Goal: Information Seeking & Learning: Learn about a topic

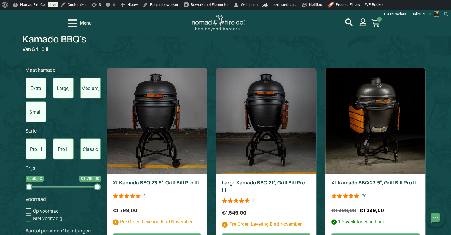
scroll to position [277, 0]
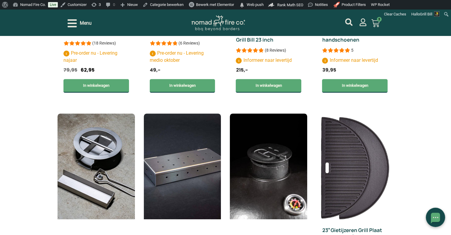
scroll to position [445, 0]
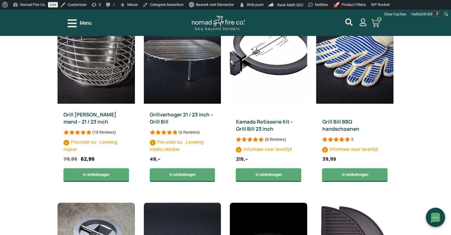
click at [86, 23] on span "Menu" at bounding box center [86, 23] width 12 height 7
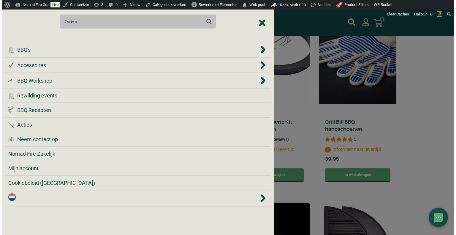
scroll to position [445, 0]
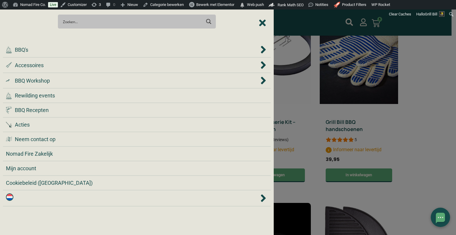
click at [86, 23] on input "Search input" at bounding box center [132, 21] width 138 height 11
click at [74, 45] on li ".cls-1 { fill: #042e2c; } BBQ's" at bounding box center [137, 49] width 268 height 15
click at [76, 50] on div ".cls-1 { fill: #042e2c; } BBQ's" at bounding box center [132, 50] width 253 height 8
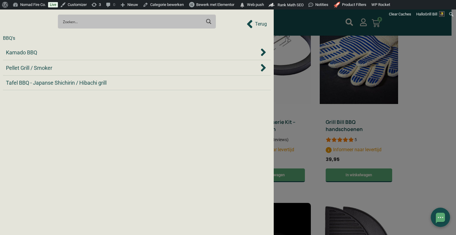
click at [76, 50] on div "Kamado BBQ" at bounding box center [132, 52] width 253 height 8
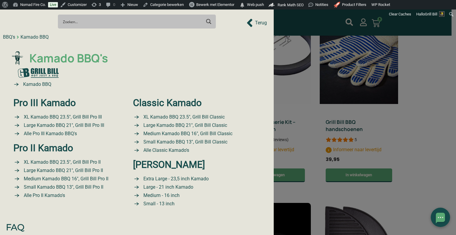
click at [71, 58] on span "Kamado BBQ's" at bounding box center [68, 58] width 80 height 17
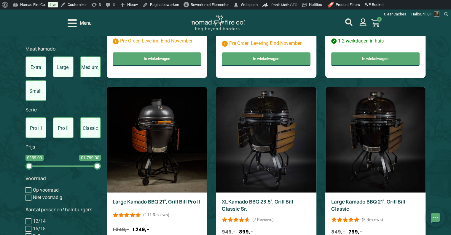
scroll to position [504, 0]
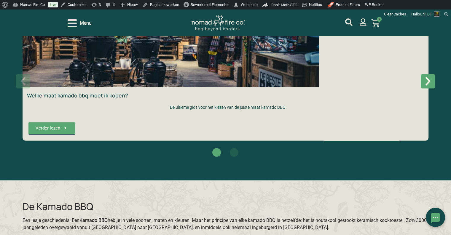
scroll to position [1108, 0]
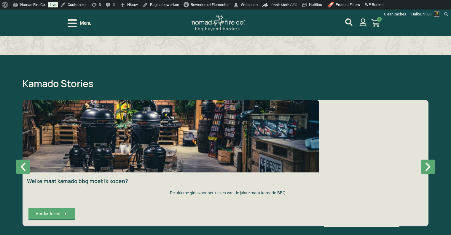
scroll to position [1108, 0]
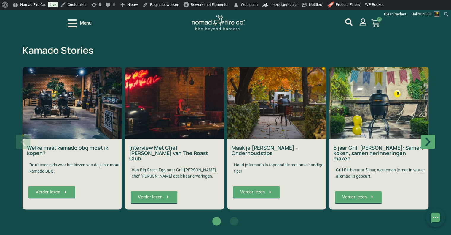
click at [430, 141] on icon "Volgende slide" at bounding box center [427, 141] width 11 height 11
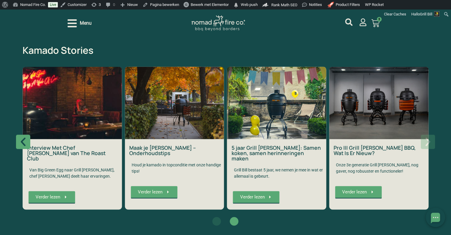
click at [23, 136] on icon "Vorige slide" at bounding box center [23, 141] width 11 height 11
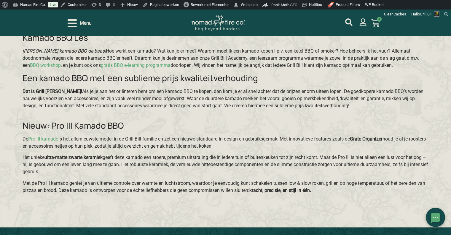
scroll to position [1553, 0]
